Goal: Book appointment/travel/reservation

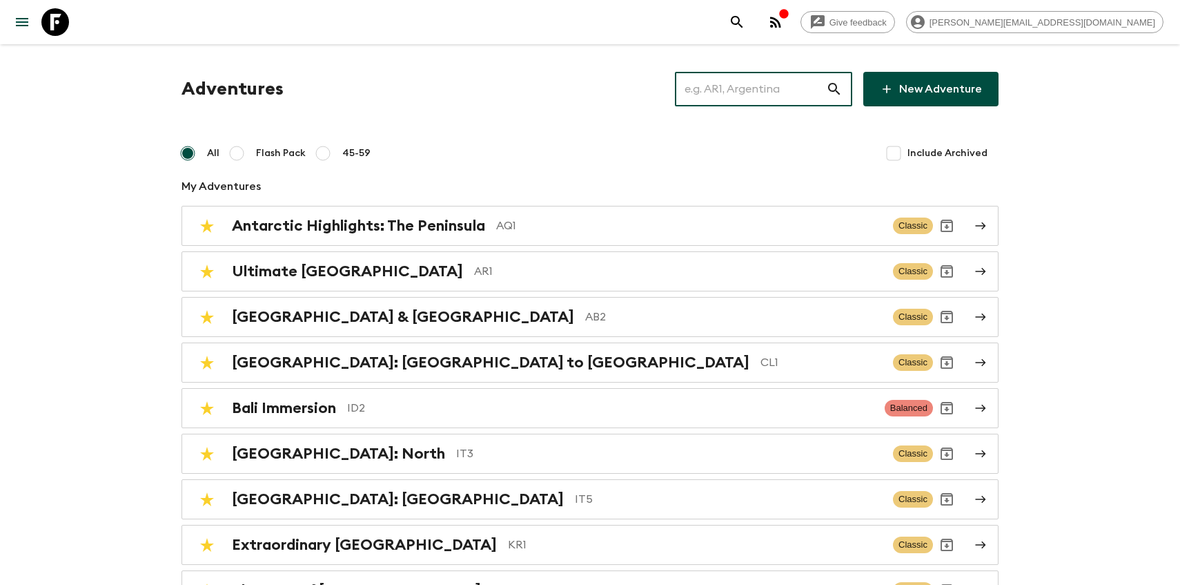
click at [739, 92] on input "text" at bounding box center [750, 89] width 151 height 39
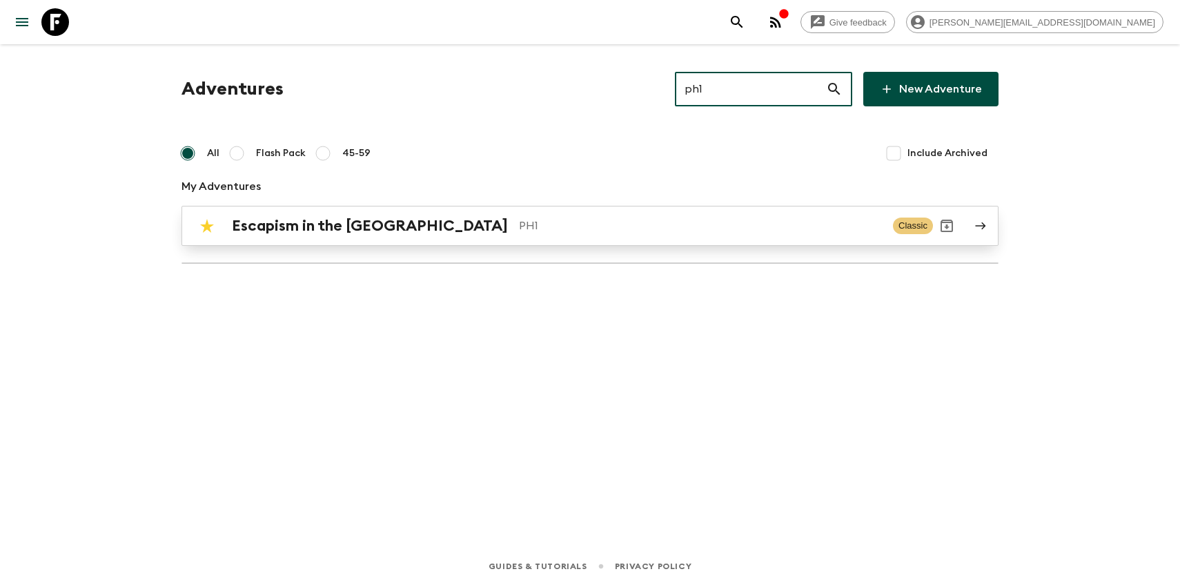
type input "ph1"
click at [519, 226] on p "PH1" at bounding box center [700, 225] width 363 height 17
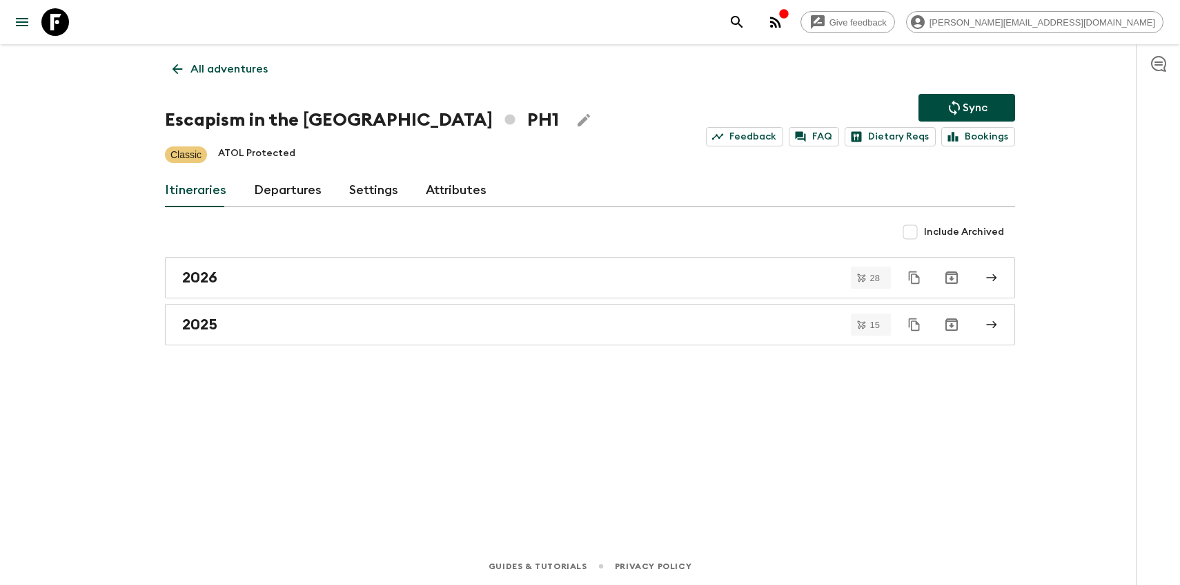
click at [275, 190] on link "Departures" at bounding box center [288, 190] width 68 height 33
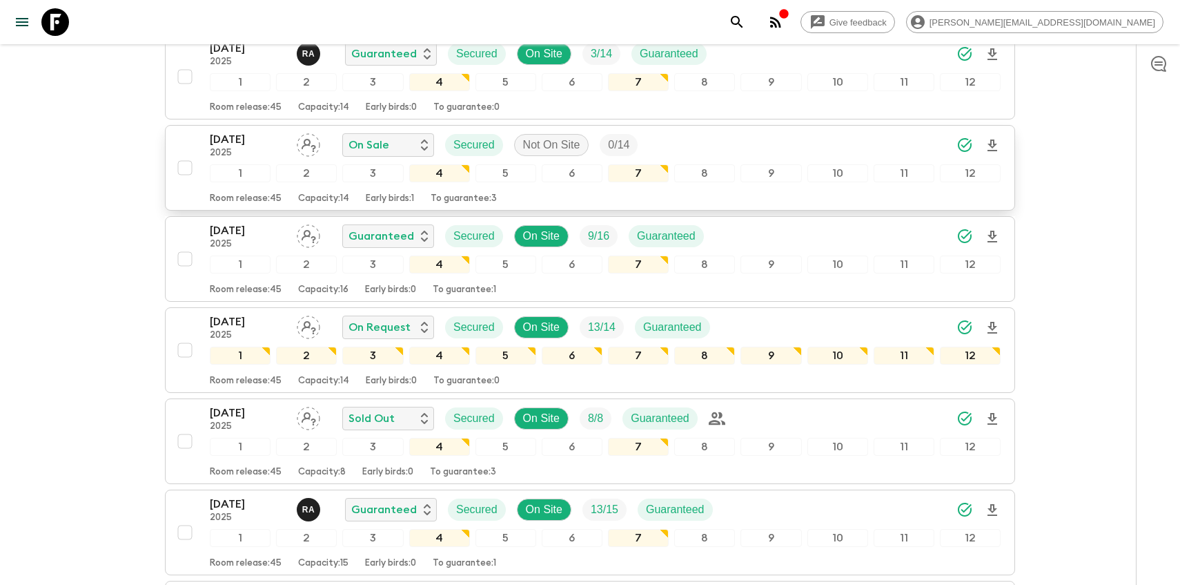
scroll to position [2100, 0]
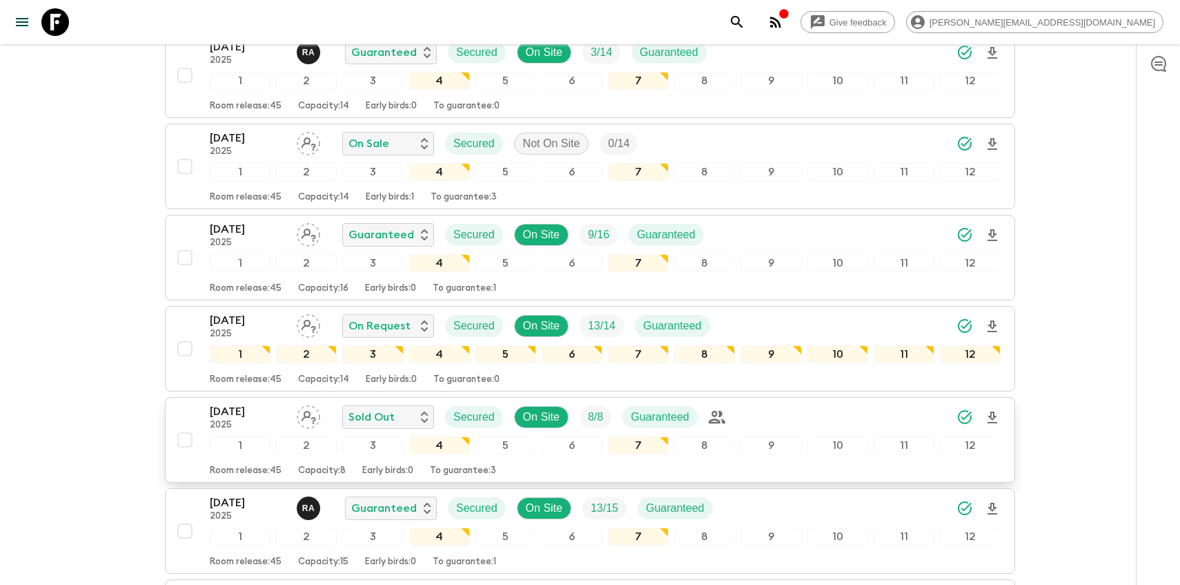
click at [237, 409] on p "[DATE]" at bounding box center [248, 411] width 76 height 17
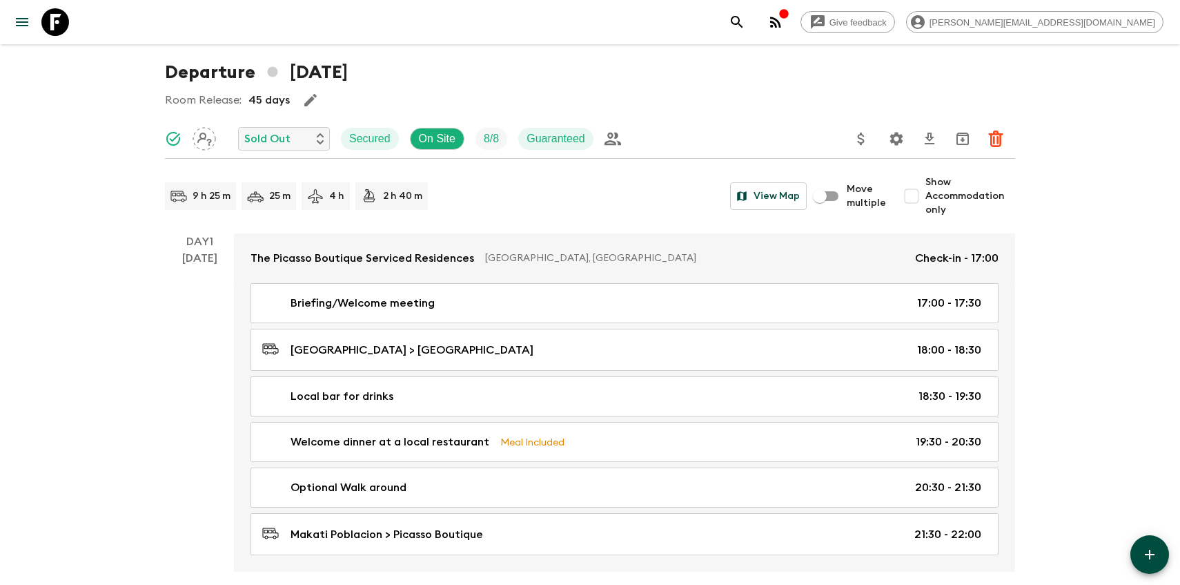
scroll to position [43, 0]
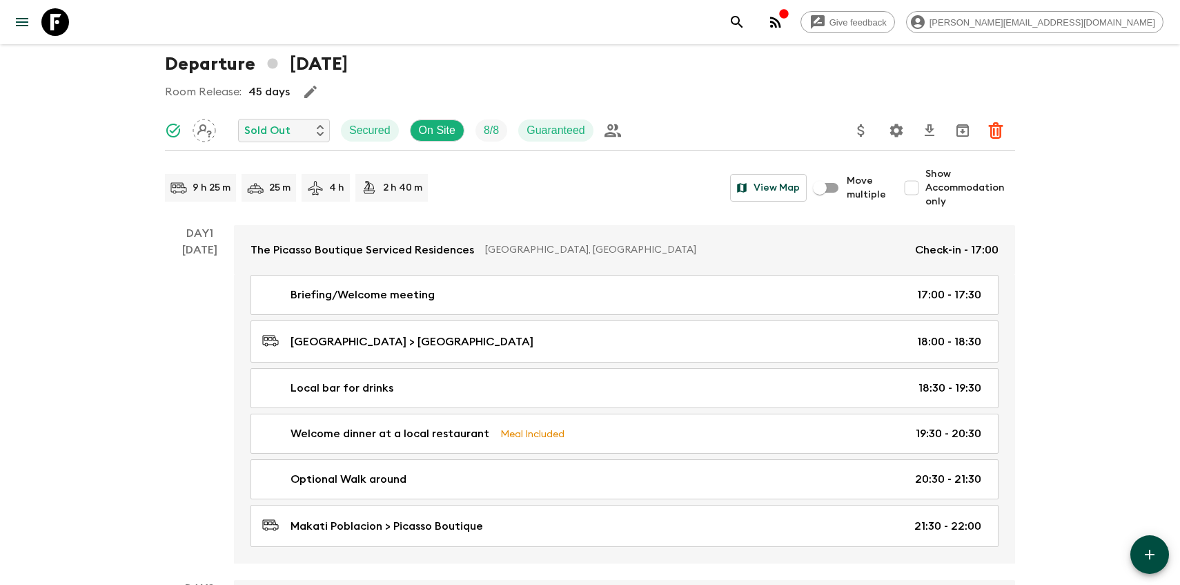
drag, startPoint x: 179, startPoint y: 251, endPoint x: 229, endPoint y: 251, distance: 50.4
click at [230, 251] on div "Day 1 [DATE]" at bounding box center [199, 394] width 69 height 338
click at [184, 251] on div "[DATE]" at bounding box center [199, 403] width 35 height 322
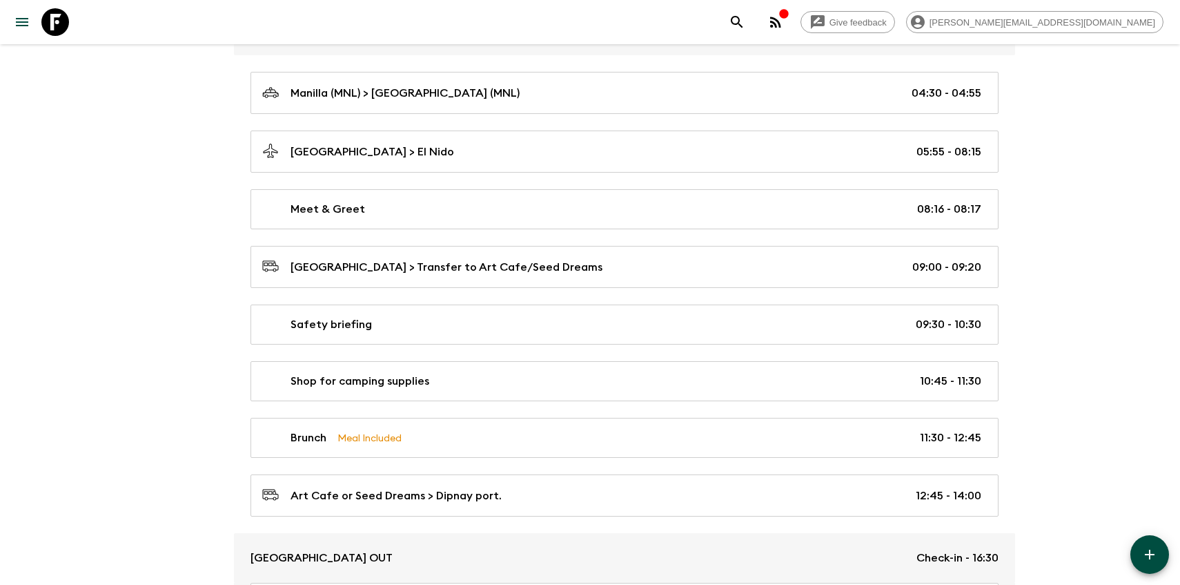
scroll to position [0, 0]
